Goal: Find specific page/section: Find specific page/section

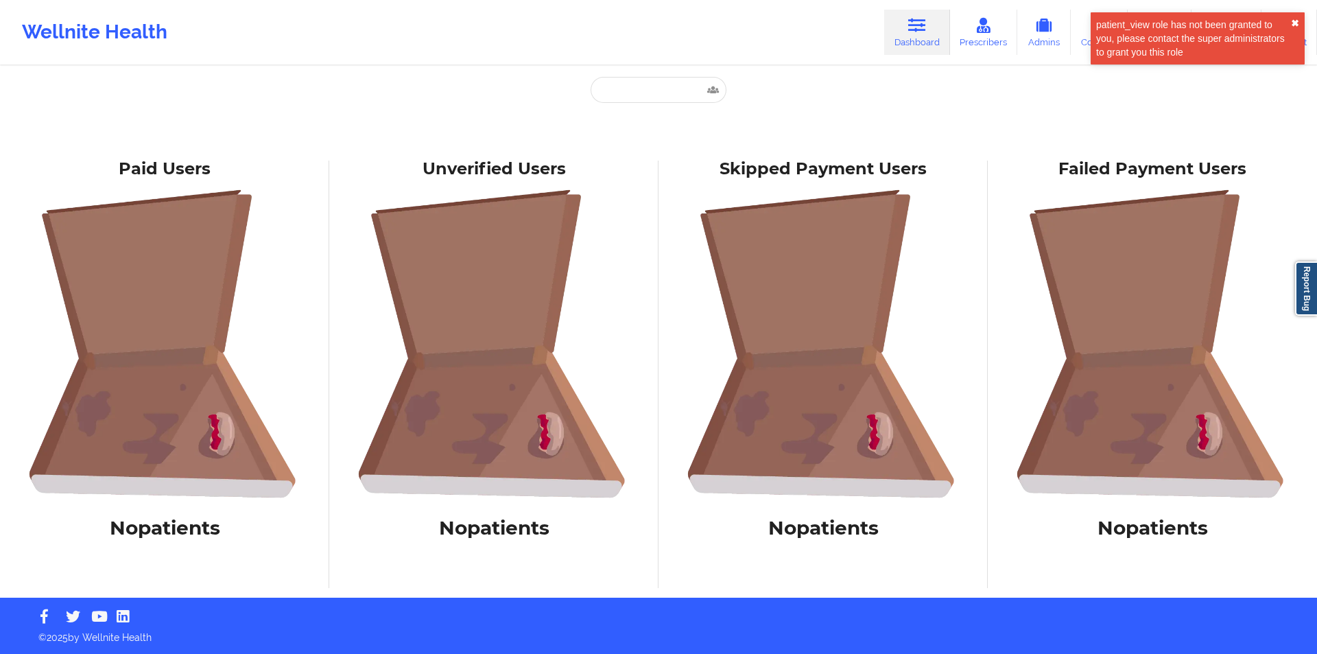
click at [1293, 20] on button "✖︎" at bounding box center [1295, 23] width 8 height 11
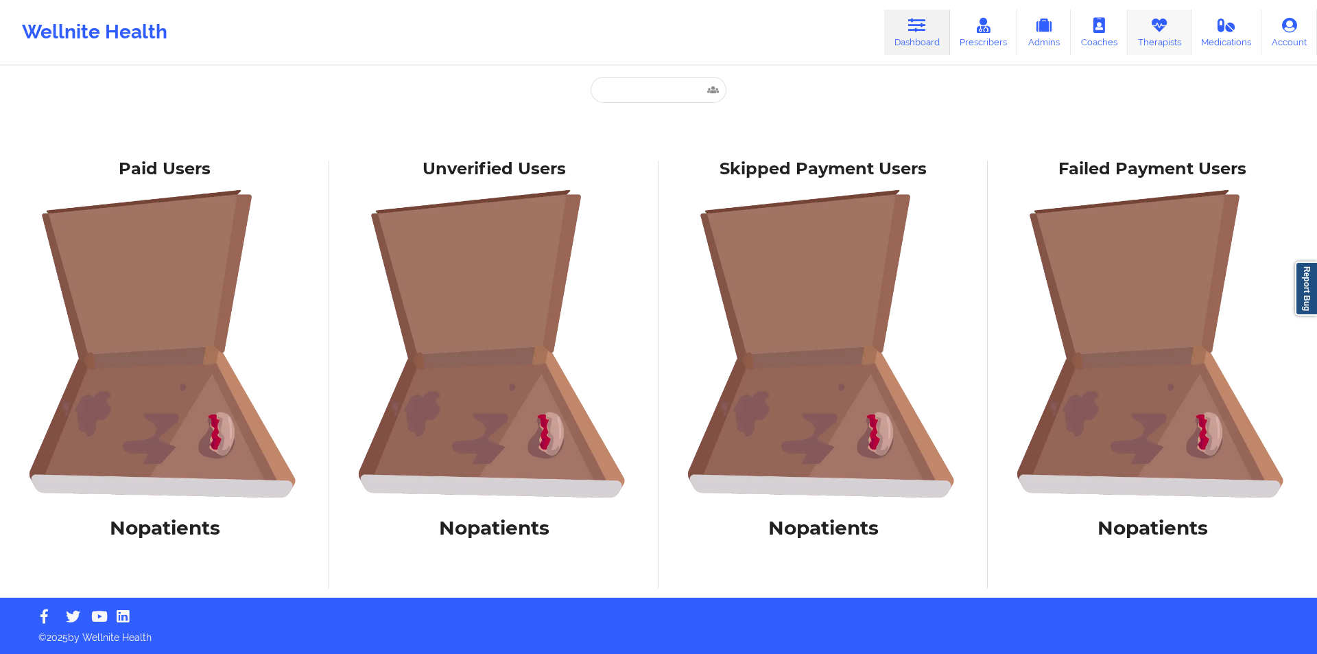
click at [1168, 36] on link "Therapists" at bounding box center [1160, 32] width 64 height 45
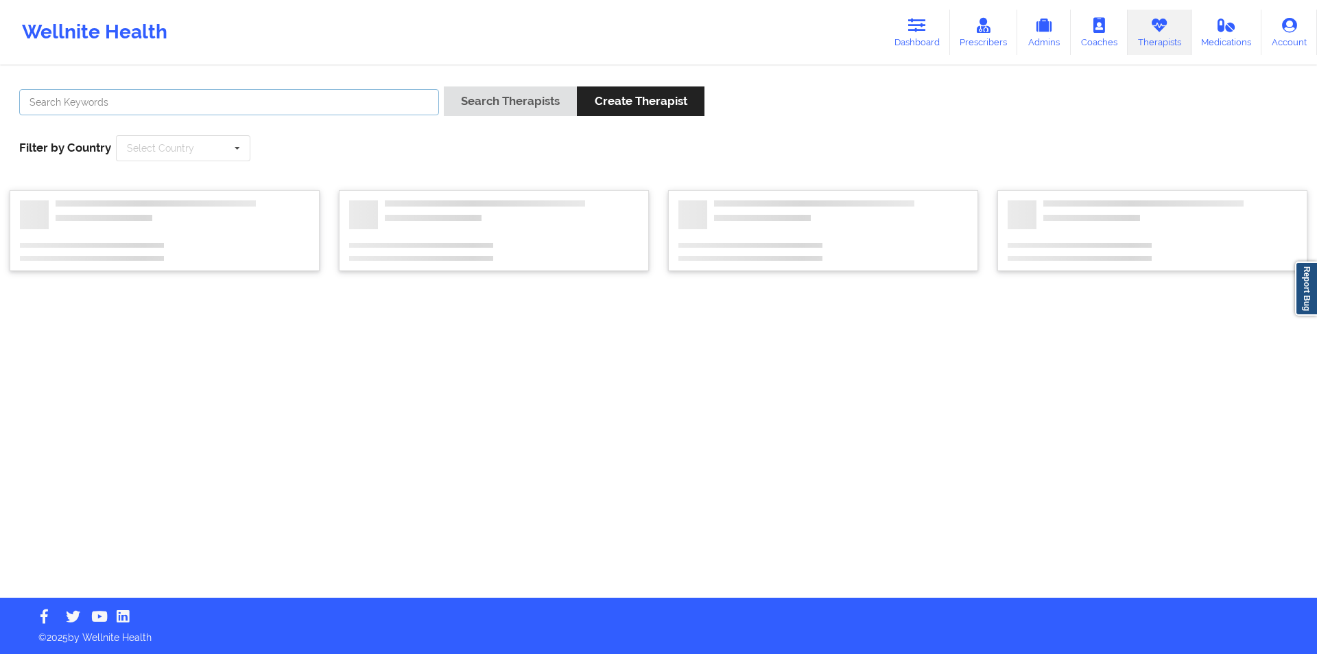
click at [247, 106] on input "text" at bounding box center [229, 102] width 420 height 26
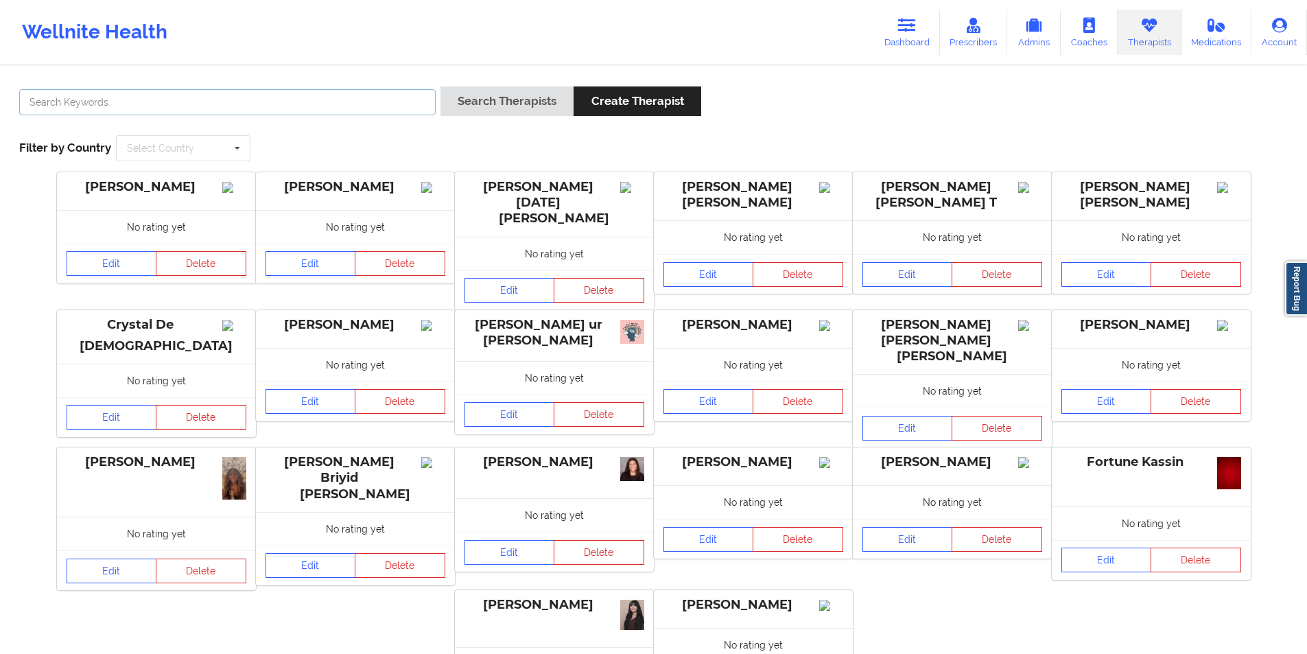
paste input "Yonathan"
type input "Yonathan"
click at [492, 99] on button "Search Therapists" at bounding box center [506, 101] width 133 height 30
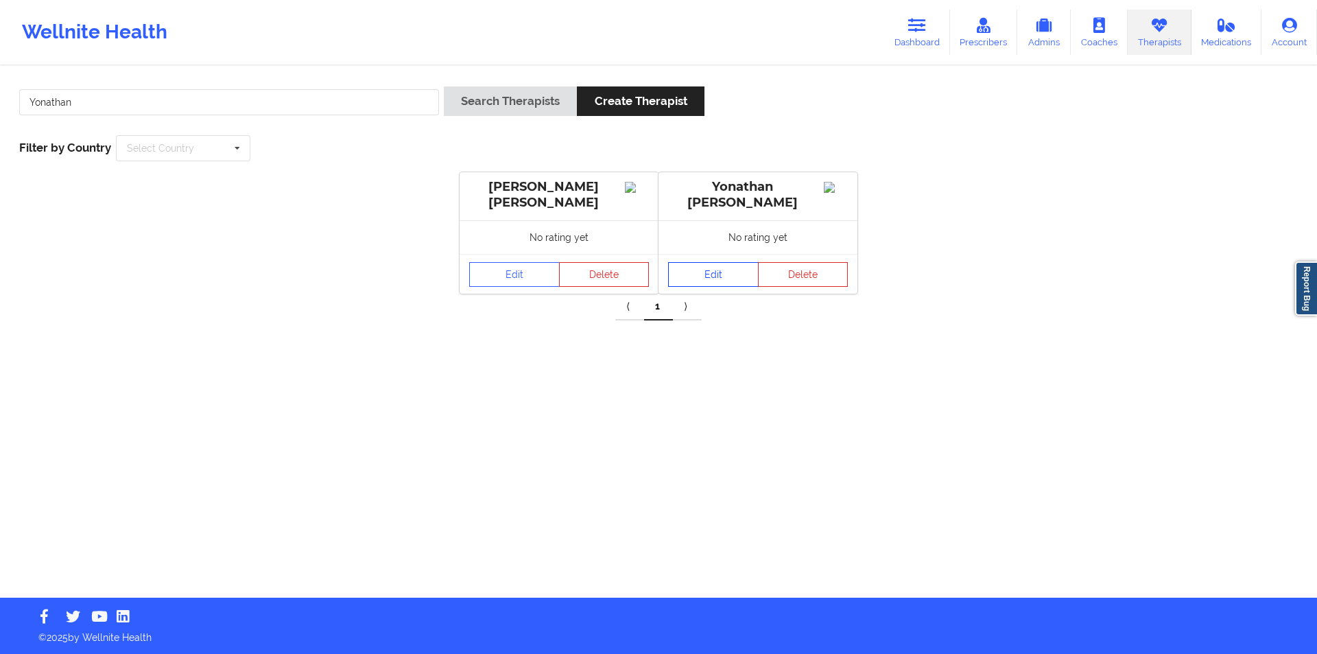
click at [711, 277] on link "Edit" at bounding box center [713, 274] width 91 height 25
